Goal: Book appointment/travel/reservation

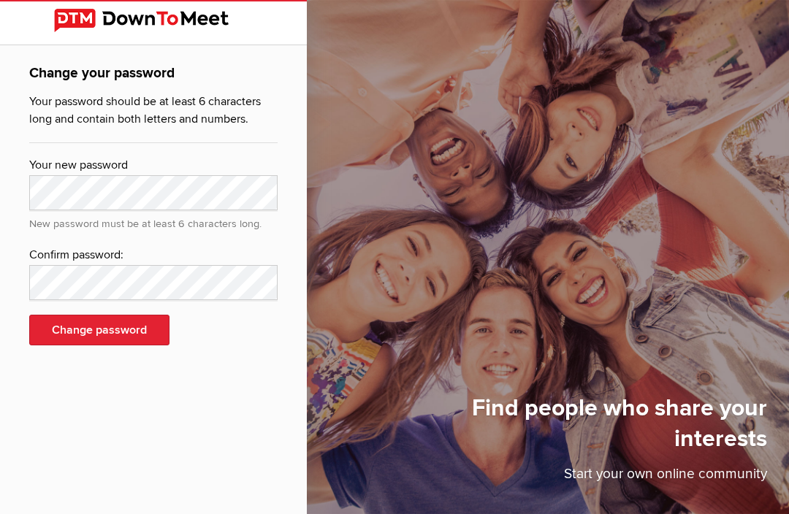
click at [150, 24] on img at bounding box center [153, 20] width 199 height 23
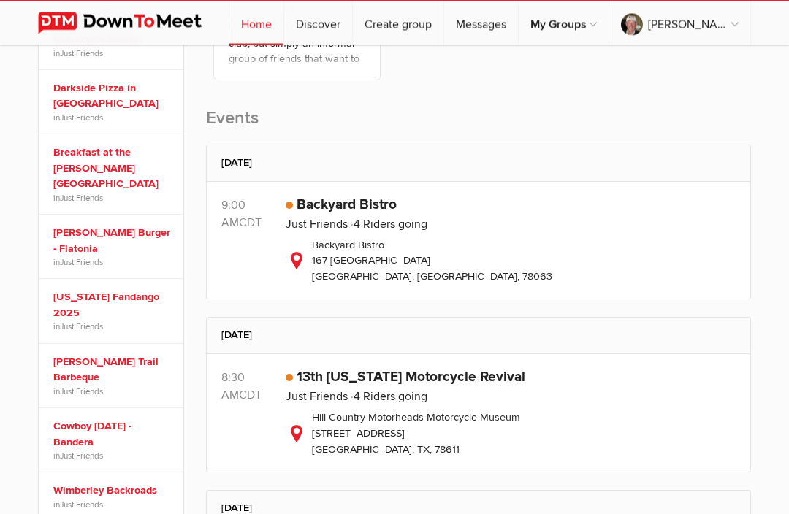
scroll to position [405, 0]
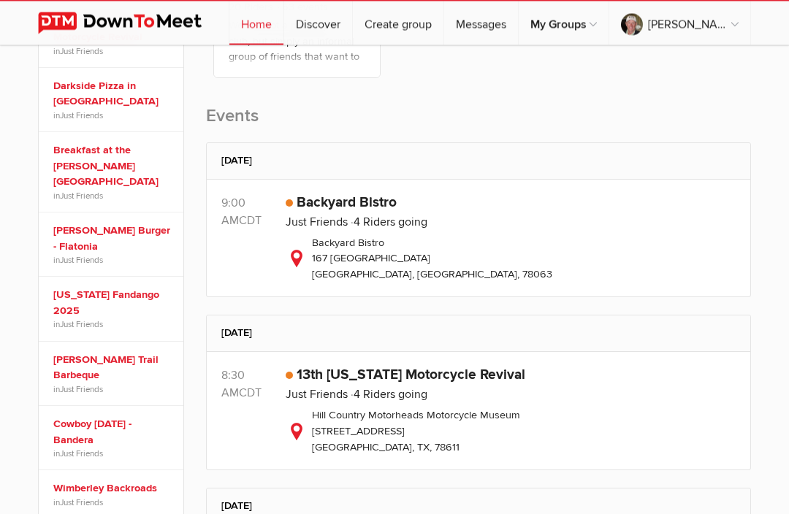
click at [366, 236] on div "Backyard Bistro [STREET_ADDRESS]" at bounding box center [510, 259] width 450 height 47
click at [346, 217] on link "Just Friends" at bounding box center [316, 222] width 62 height 15
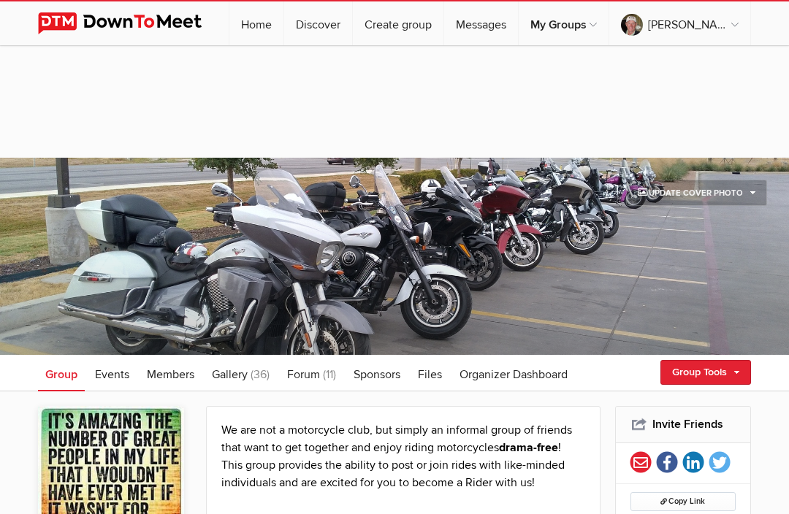
click at [120, 375] on span "Events" at bounding box center [112, 374] width 34 height 15
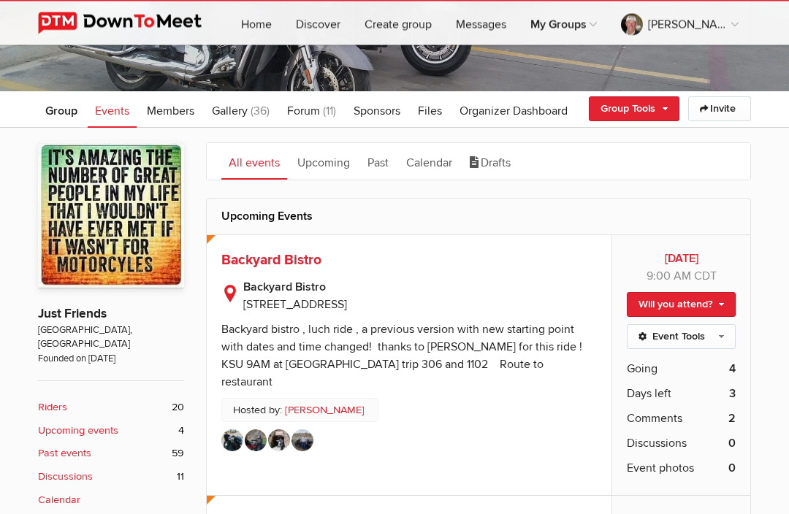
scroll to position [274, 0]
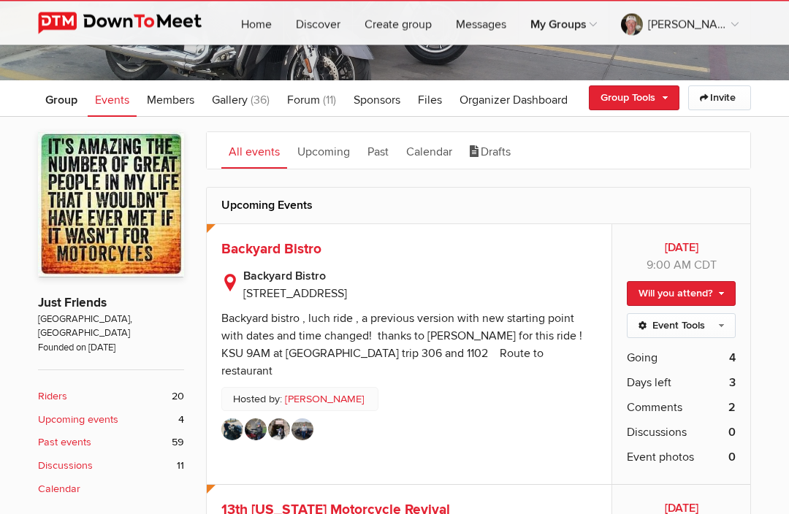
click at [288, 250] on span "Backyard Bistro" at bounding box center [271, 250] width 100 height 18
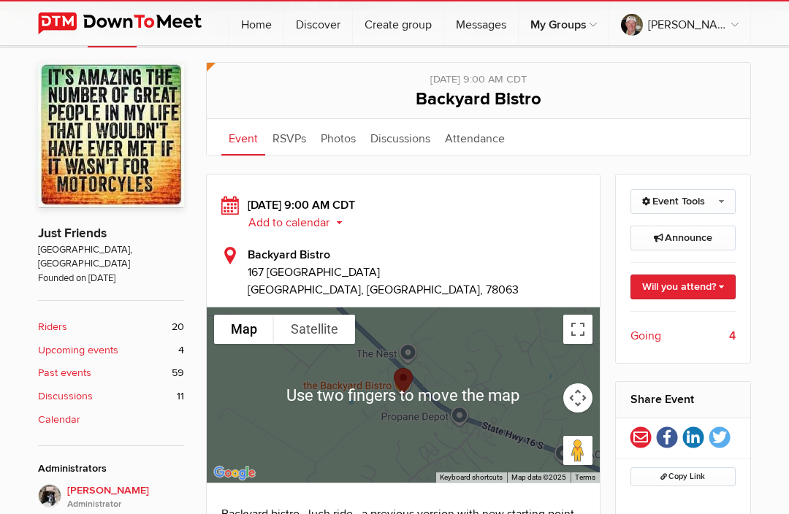
scroll to position [361, 0]
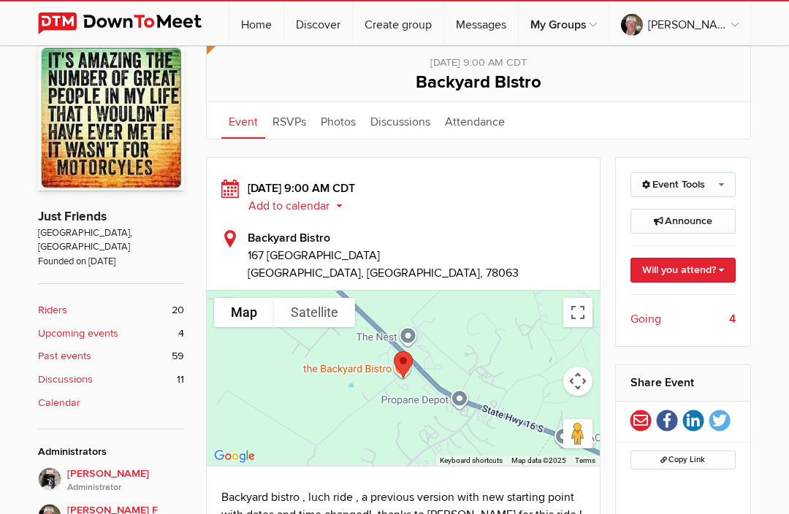
click at [686, 273] on link "Will you attend?" at bounding box center [683, 270] width 106 height 25
click at [662, 300] on link "I'm going" at bounding box center [668, 294] width 131 height 22
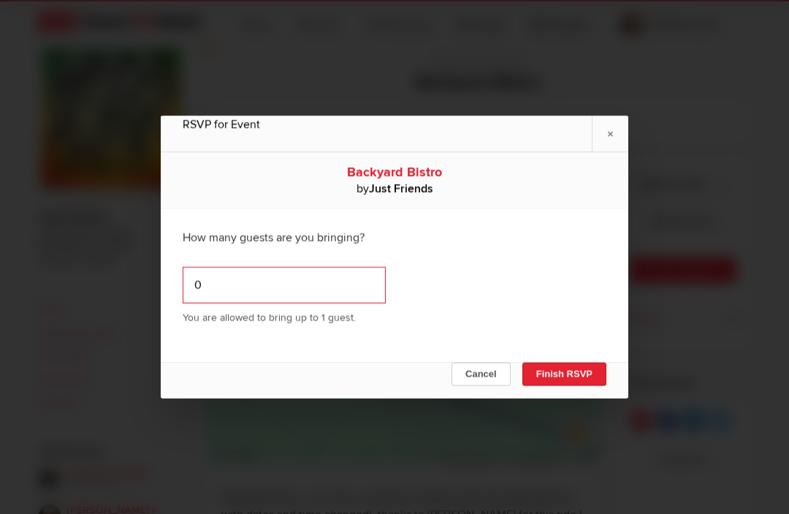
click at [223, 304] on input "0" at bounding box center [284, 285] width 203 height 37
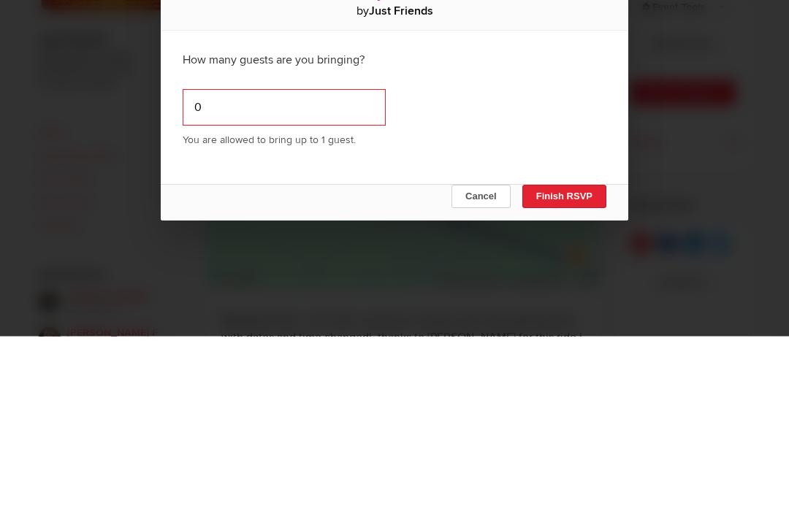
type input "01"
click at [578, 363] on button "Finish RSVP" at bounding box center [564, 374] width 84 height 23
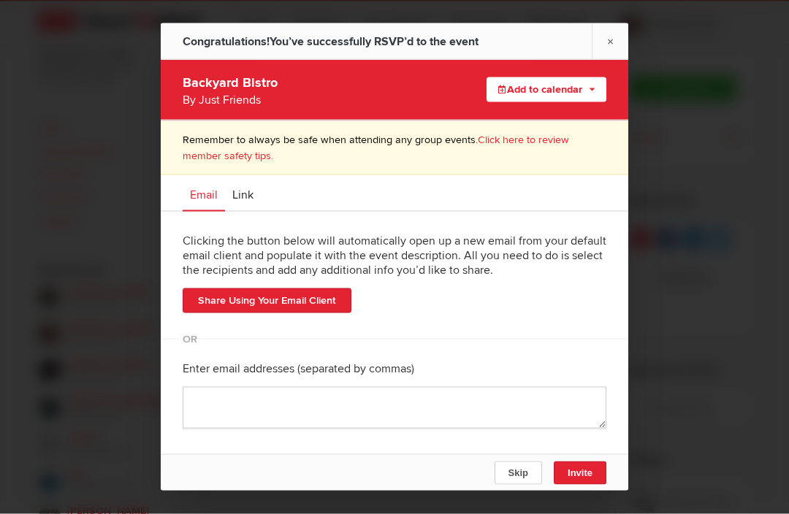
scroll to position [560, 0]
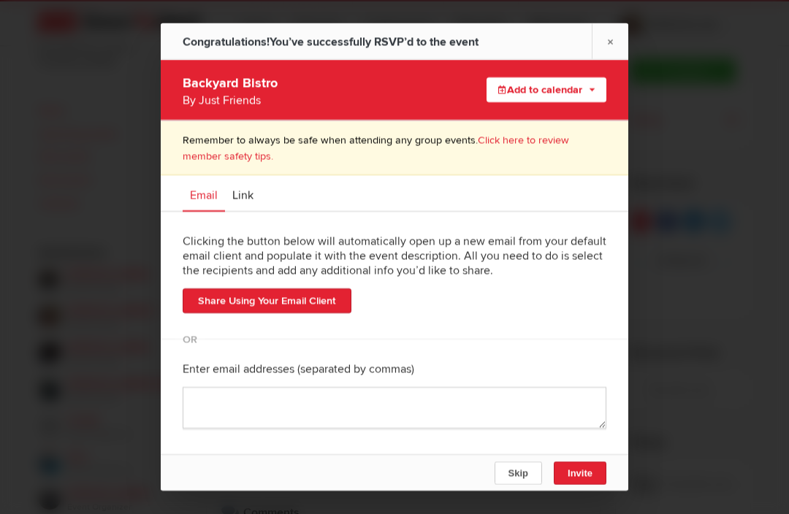
click at [615, 59] on link "×" at bounding box center [609, 41] width 37 height 36
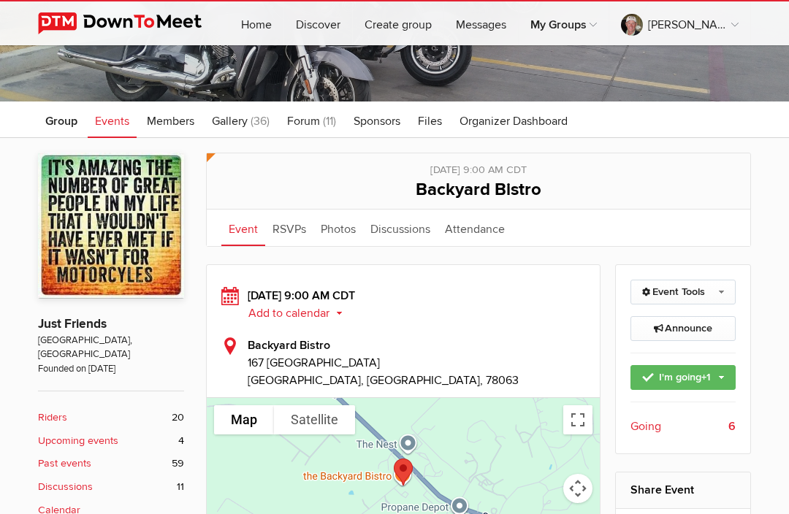
scroll to position [252, 0]
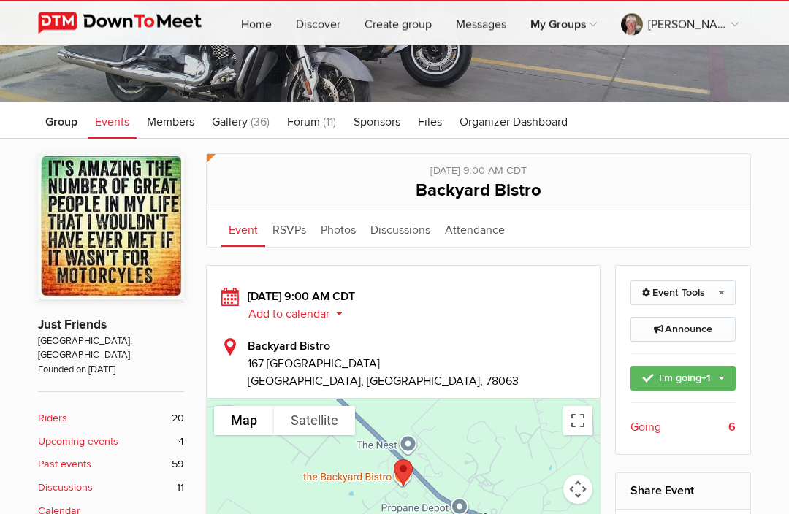
click at [658, 423] on span "Going" at bounding box center [645, 428] width 31 height 18
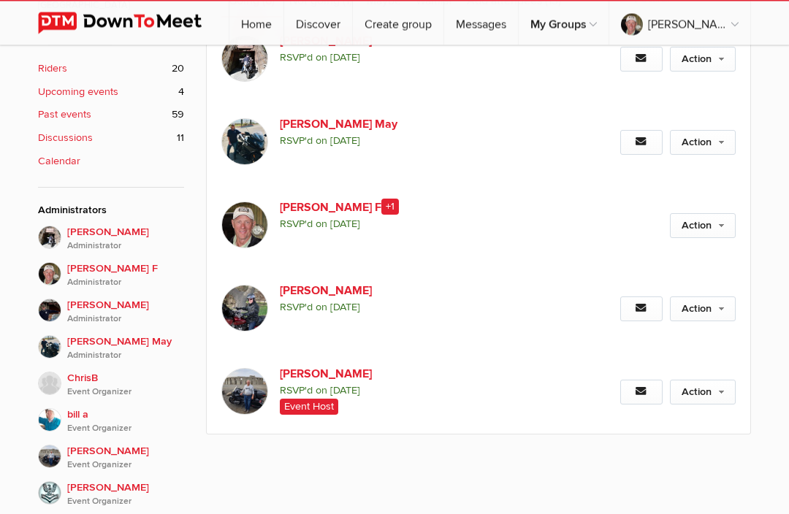
scroll to position [604, 0]
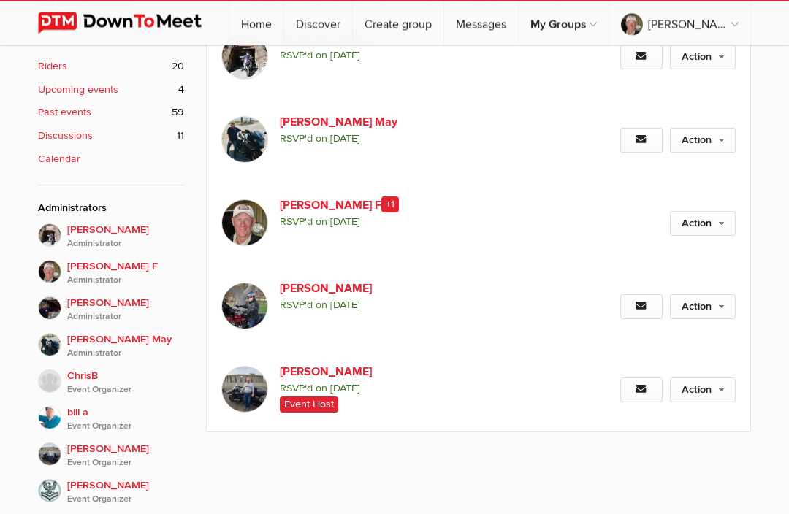
click at [255, 330] on img at bounding box center [244, 306] width 47 height 47
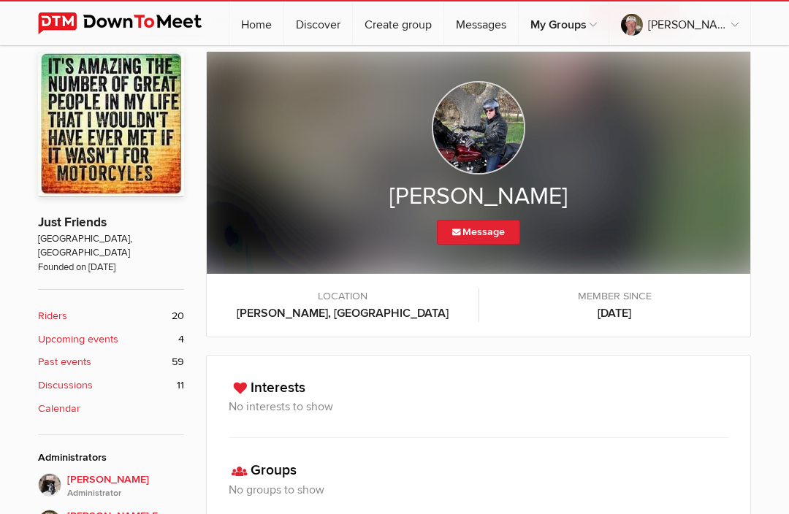
click at [482, 135] on img at bounding box center [478, 127] width 93 height 93
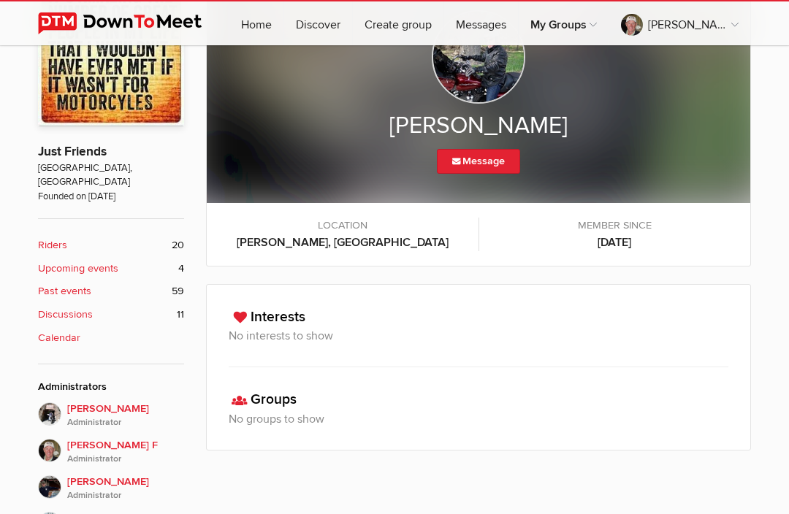
scroll to position [239, 0]
